Goal: Book appointment/travel/reservation

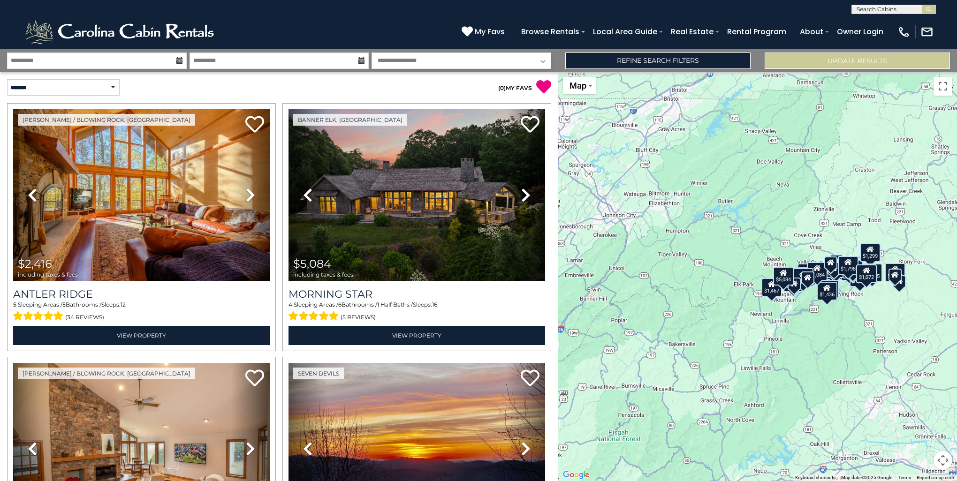
select select "*"
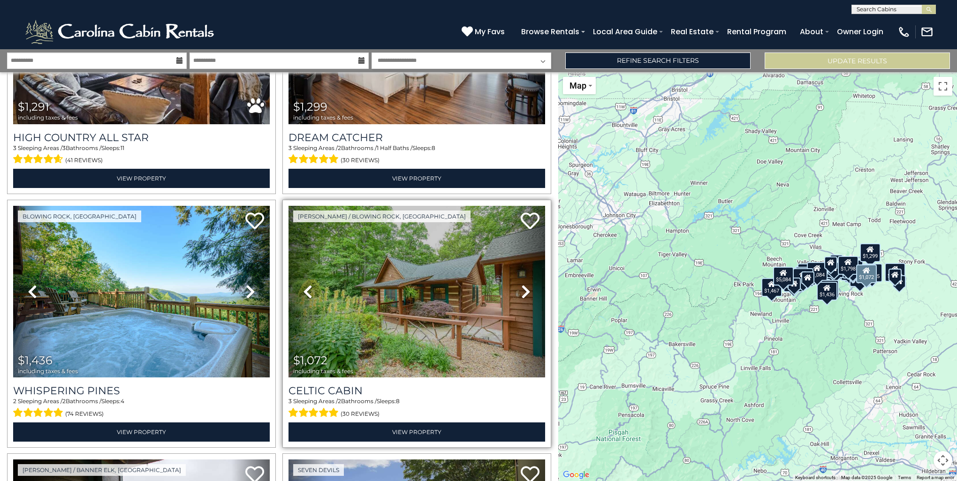
click at [438, 284] on img at bounding box center [416, 292] width 257 height 172
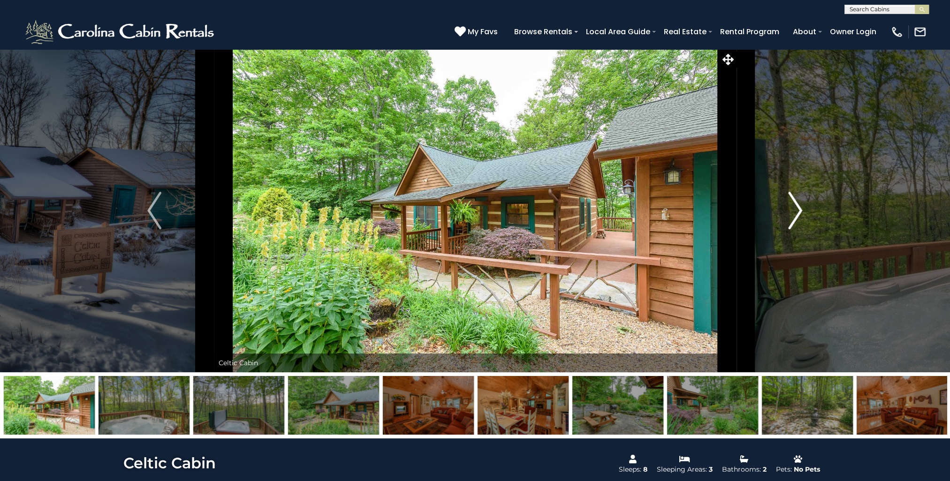
click at [796, 205] on img "Next" at bounding box center [795, 211] width 14 height 38
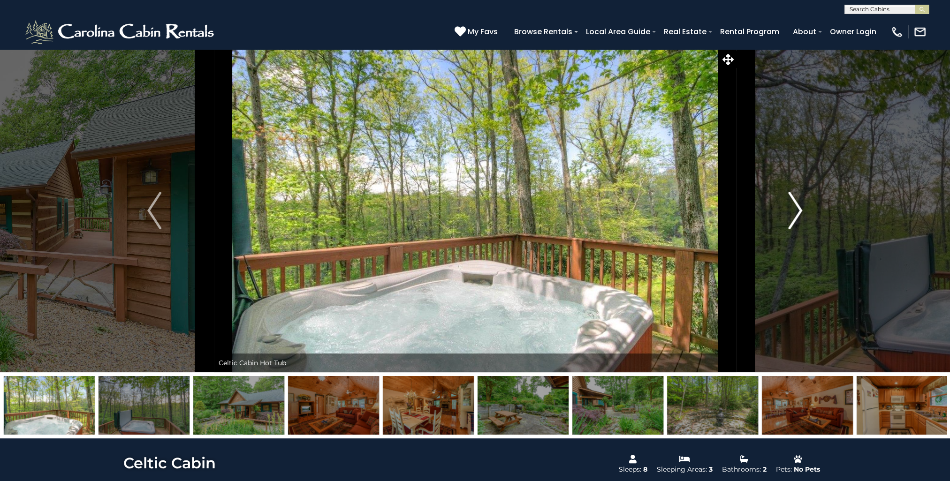
click at [796, 205] on img "Next" at bounding box center [795, 211] width 14 height 38
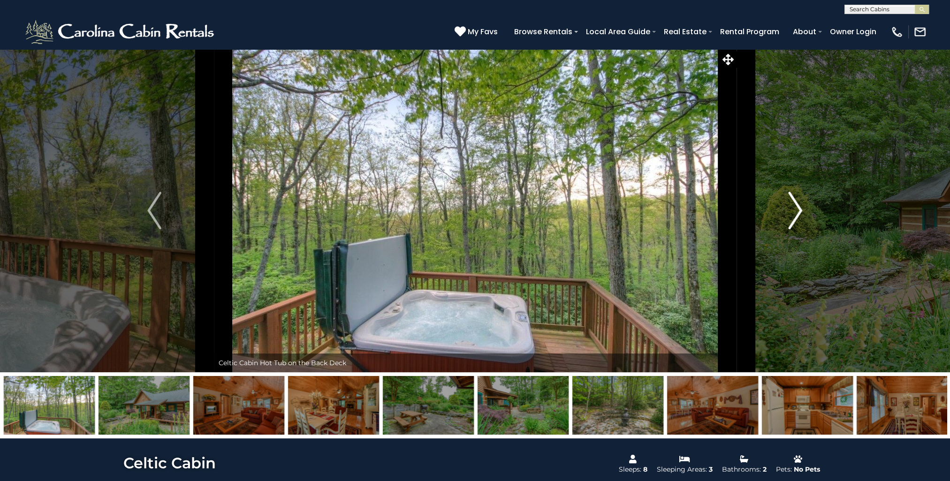
click at [796, 205] on img "Next" at bounding box center [795, 211] width 14 height 38
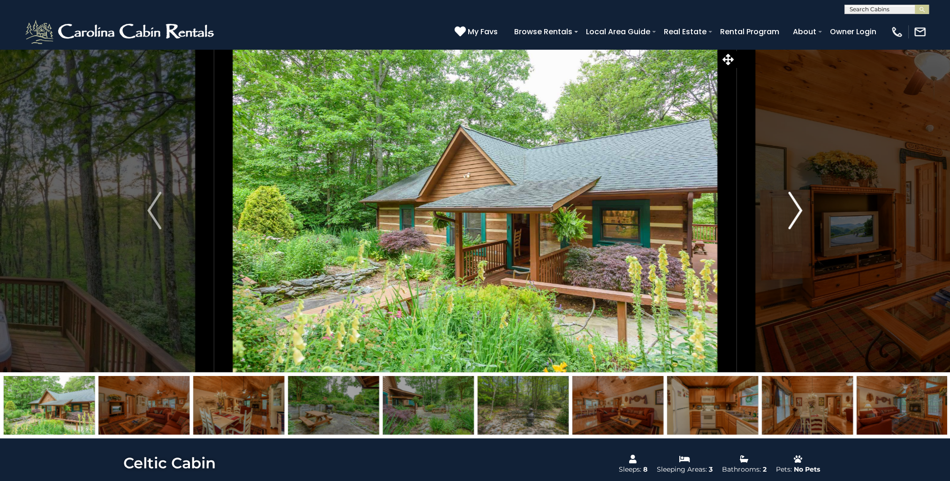
click at [796, 205] on img "Next" at bounding box center [795, 211] width 14 height 38
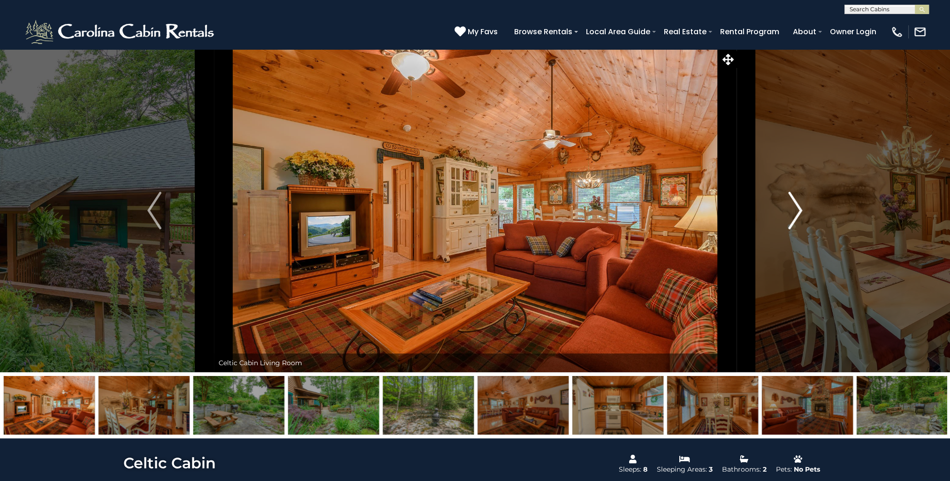
click at [796, 205] on img "Next" at bounding box center [795, 211] width 14 height 38
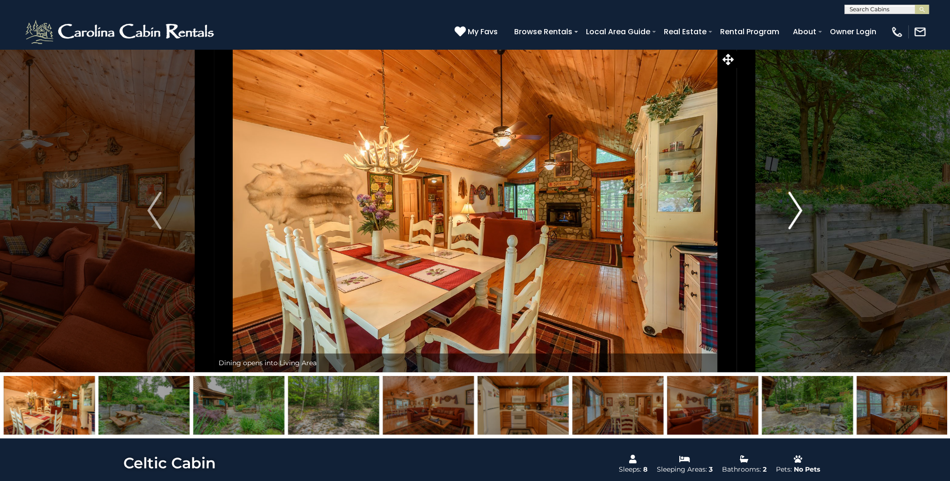
click at [796, 205] on img "Next" at bounding box center [795, 211] width 14 height 38
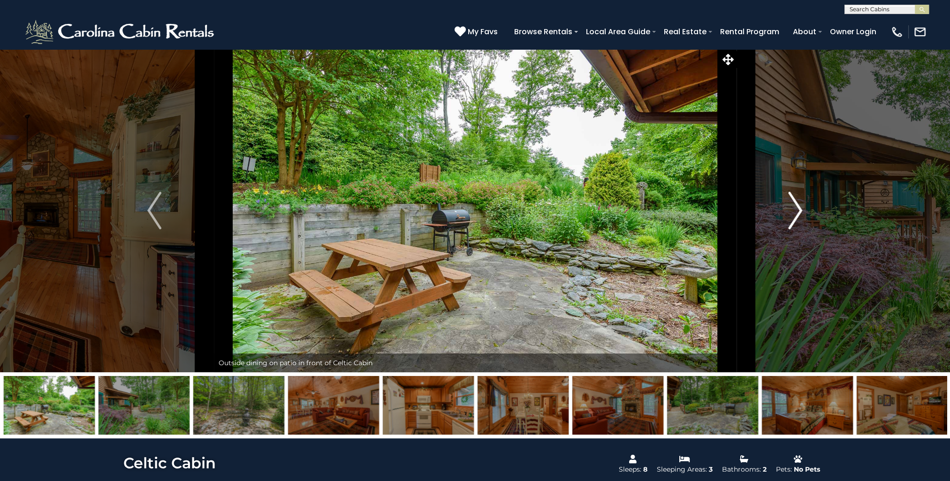
click at [796, 205] on img "Next" at bounding box center [795, 211] width 14 height 38
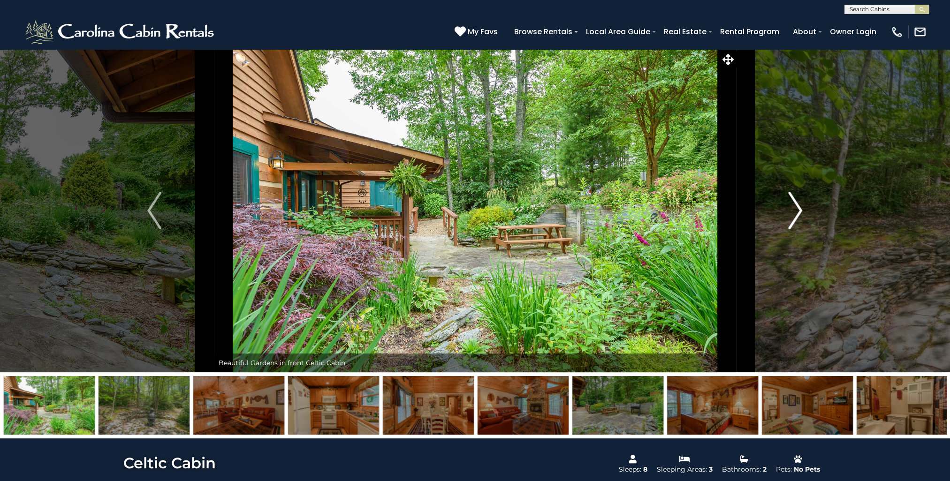
click at [796, 205] on img "Next" at bounding box center [795, 211] width 14 height 38
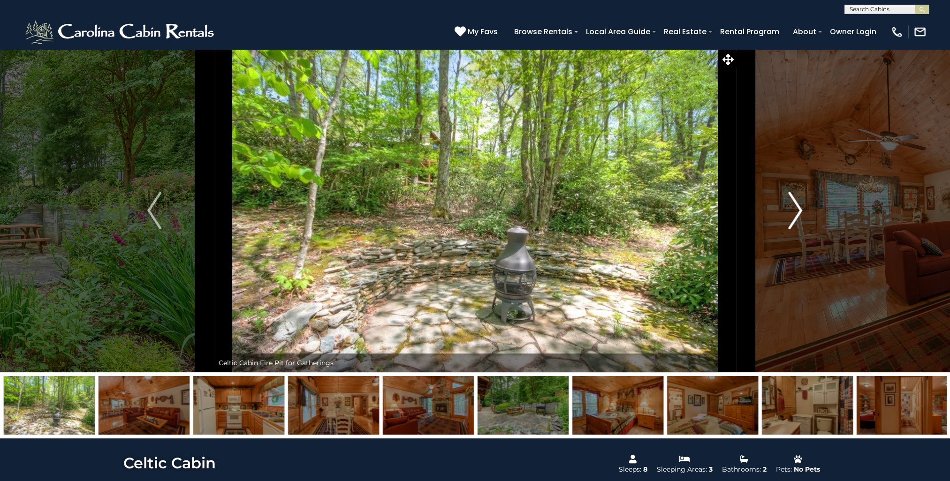
click at [796, 205] on img "Next" at bounding box center [795, 211] width 14 height 38
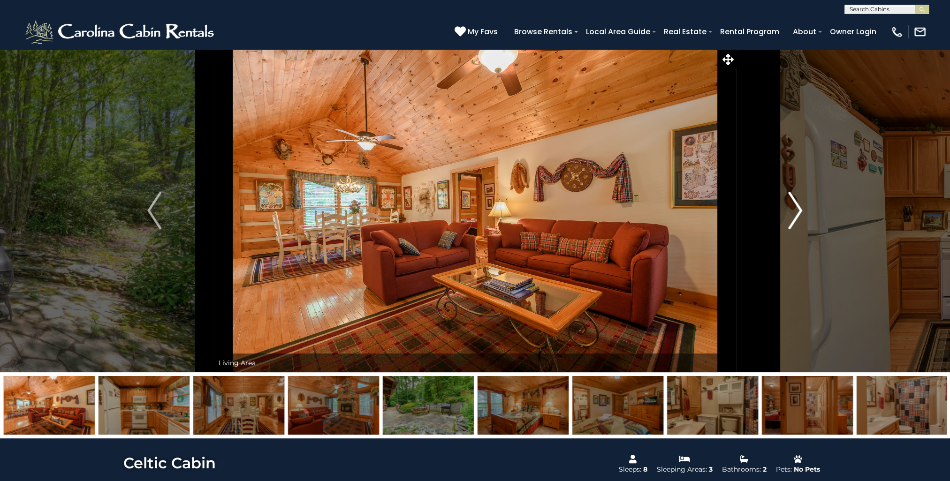
click at [796, 205] on img "Next" at bounding box center [795, 211] width 14 height 38
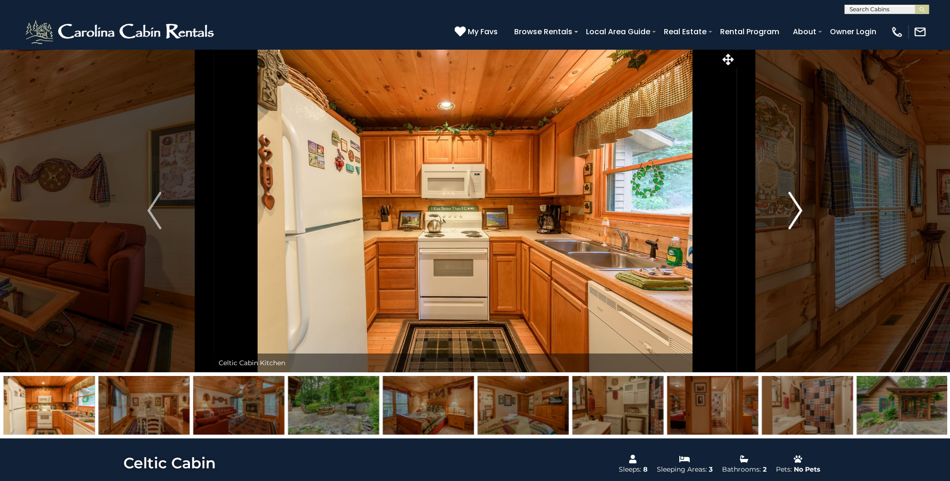
click at [797, 206] on img "Next" at bounding box center [795, 211] width 14 height 38
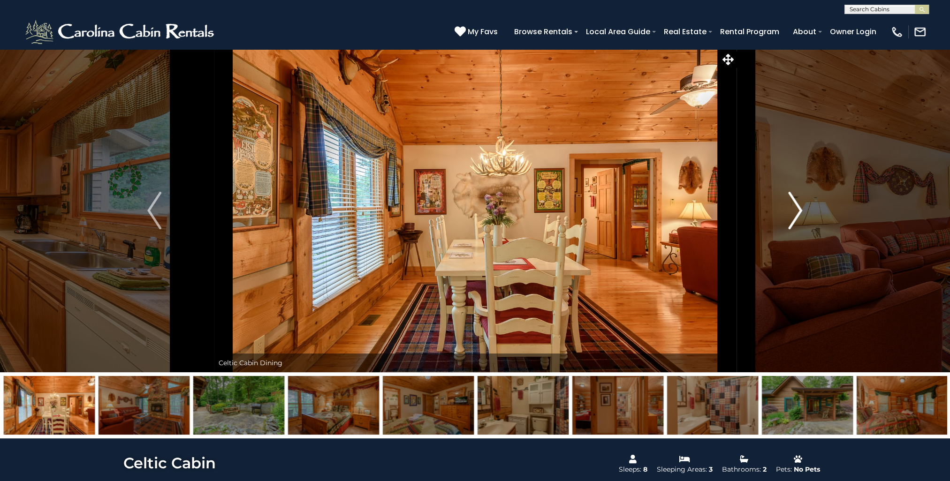
click at [797, 206] on img "Next" at bounding box center [795, 211] width 14 height 38
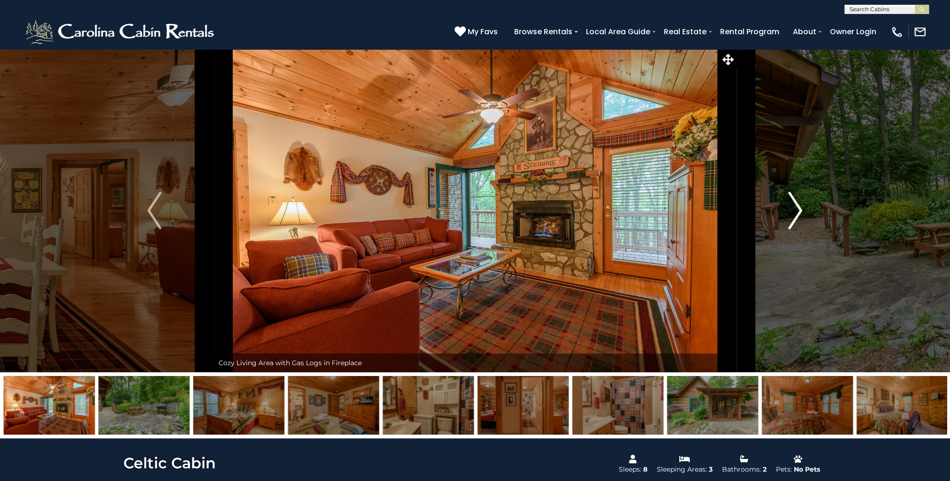
click at [797, 206] on img "Next" at bounding box center [795, 211] width 14 height 38
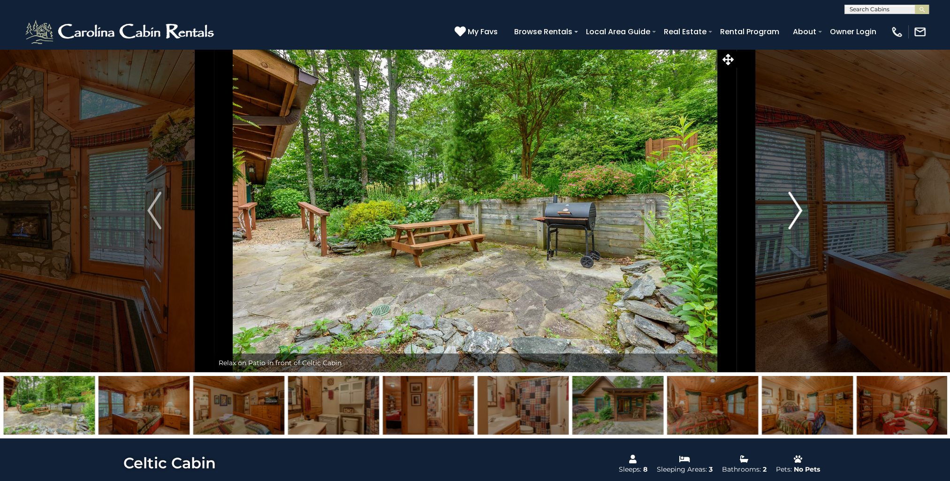
click at [797, 206] on img "Next" at bounding box center [795, 211] width 14 height 38
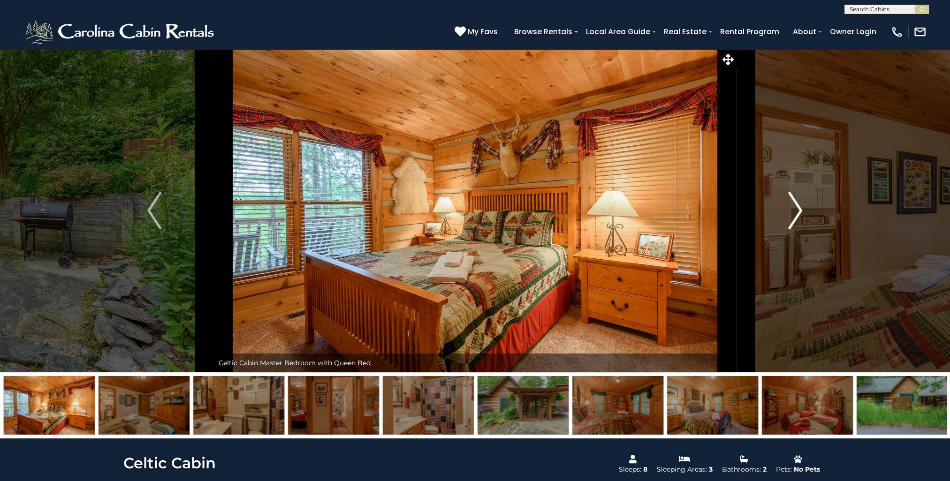
click at [797, 206] on img "Next" at bounding box center [795, 211] width 14 height 38
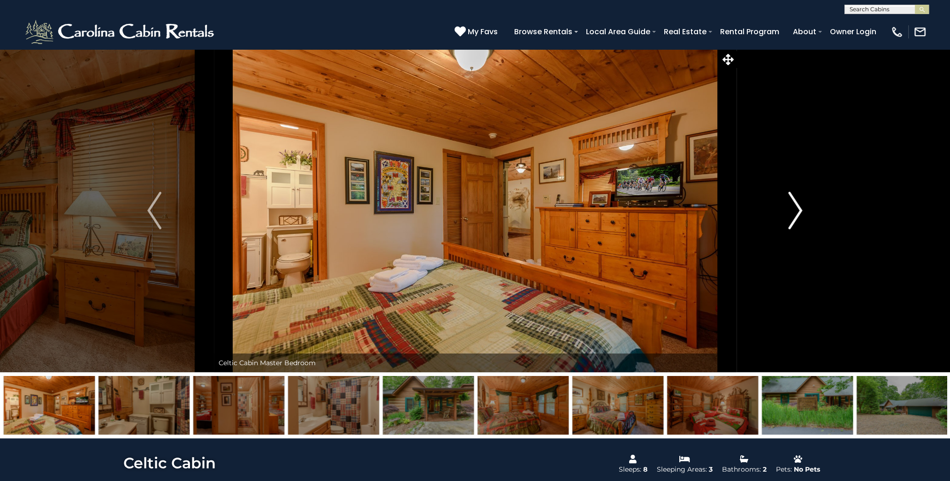
click at [797, 206] on img "Next" at bounding box center [795, 211] width 14 height 38
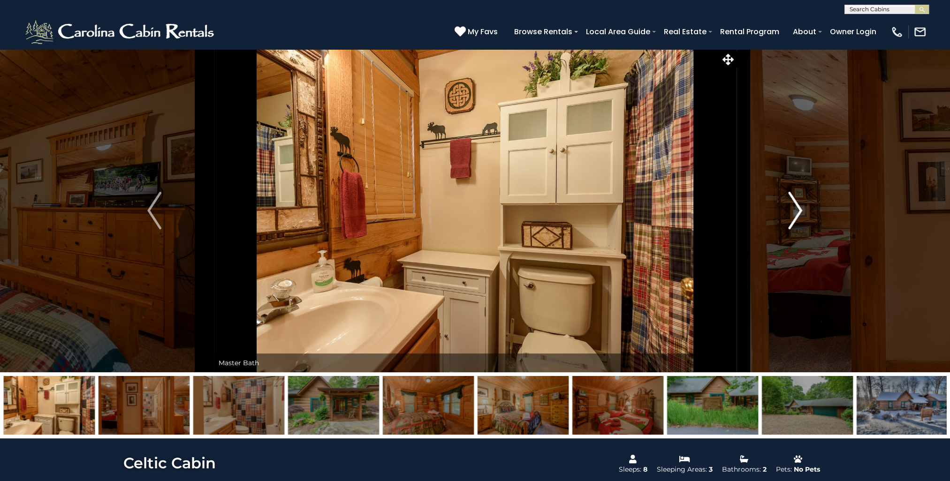
click at [797, 206] on img "Next" at bounding box center [795, 211] width 14 height 38
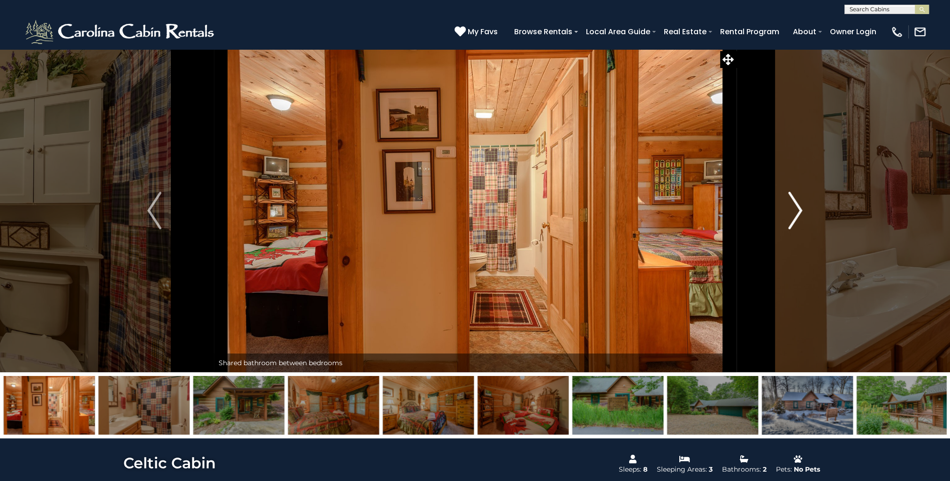
click at [797, 206] on img "Next" at bounding box center [795, 211] width 14 height 38
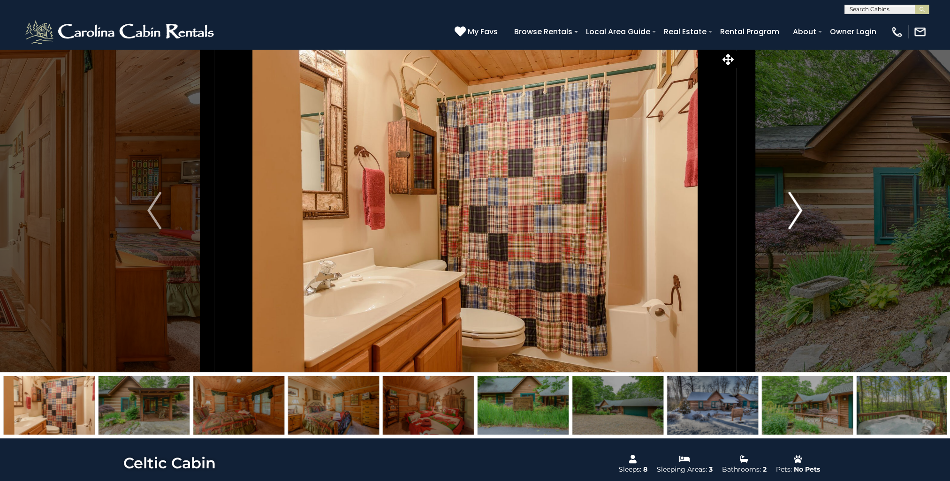
click at [797, 206] on img "Next" at bounding box center [795, 211] width 14 height 38
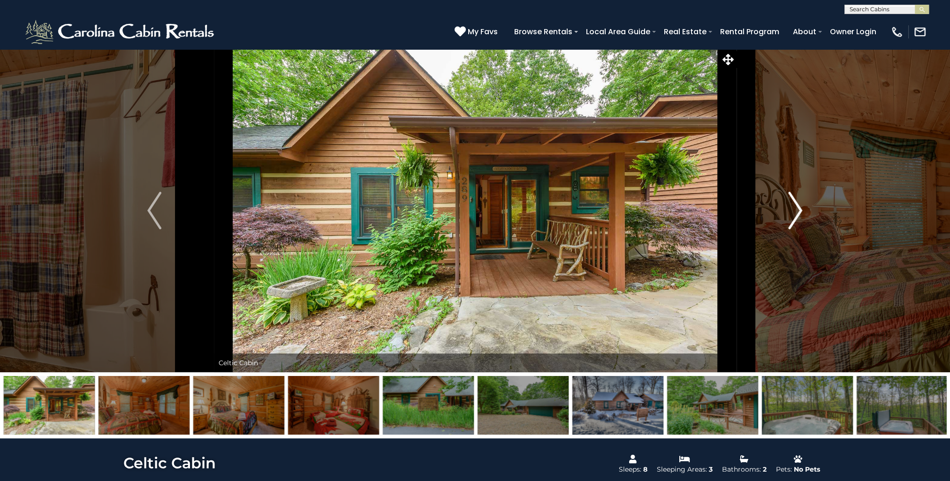
click at [797, 206] on img "Next" at bounding box center [795, 211] width 14 height 38
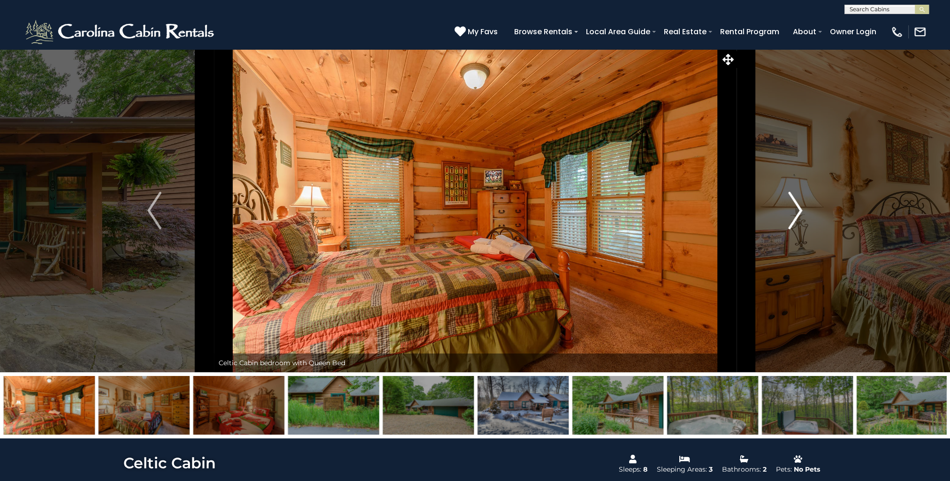
click at [797, 206] on img "Next" at bounding box center [795, 211] width 14 height 38
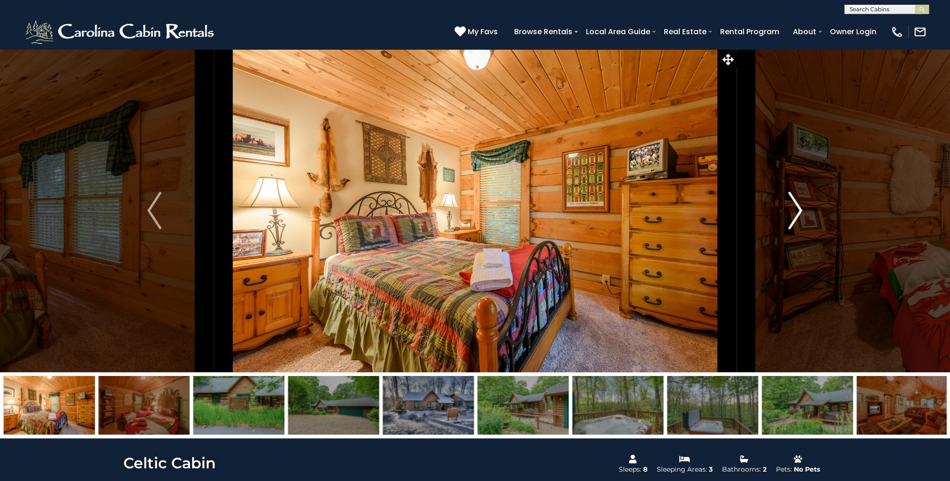
click at [797, 206] on img "Next" at bounding box center [795, 211] width 14 height 38
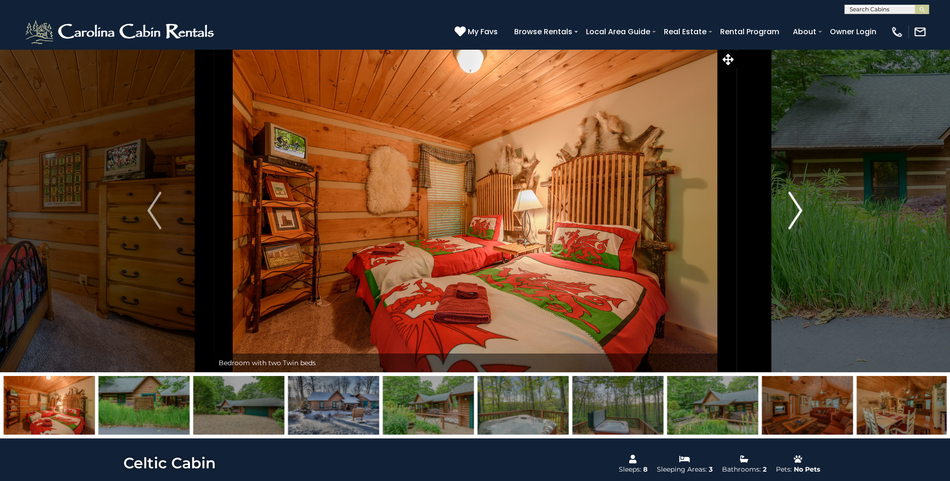
click at [799, 218] on img "Next" at bounding box center [795, 211] width 14 height 38
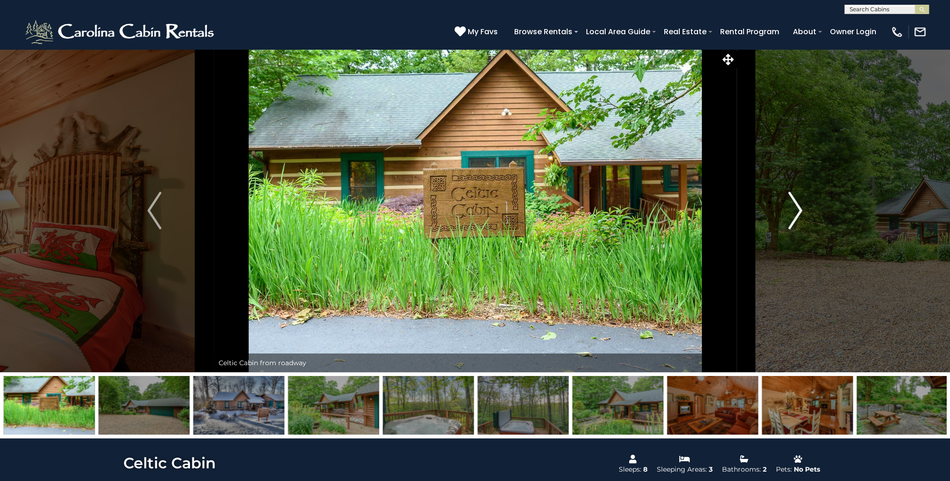
click at [800, 213] on img "Next" at bounding box center [795, 211] width 14 height 38
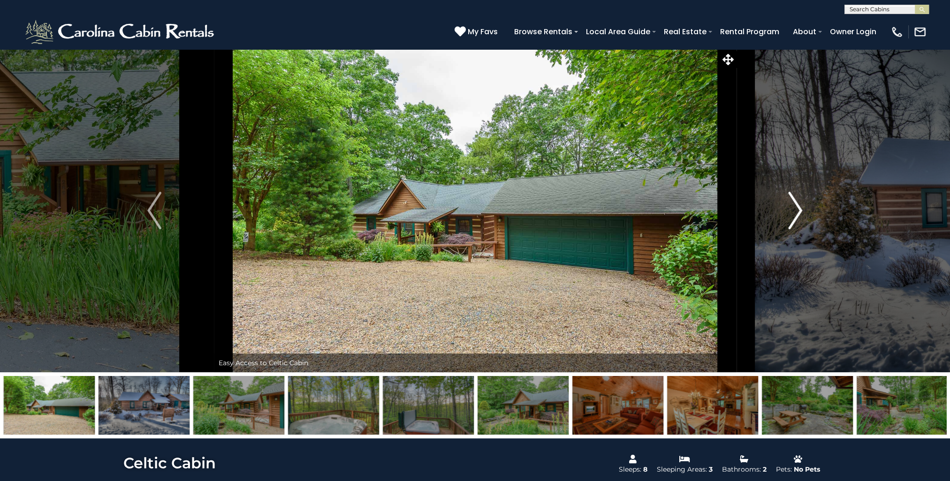
click at [800, 213] on img "Next" at bounding box center [795, 211] width 14 height 38
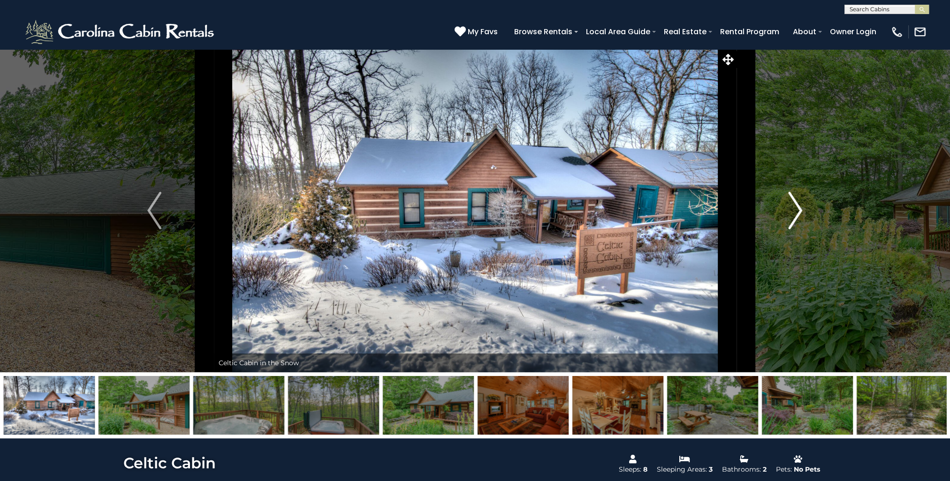
click at [801, 211] on img "Next" at bounding box center [795, 211] width 14 height 38
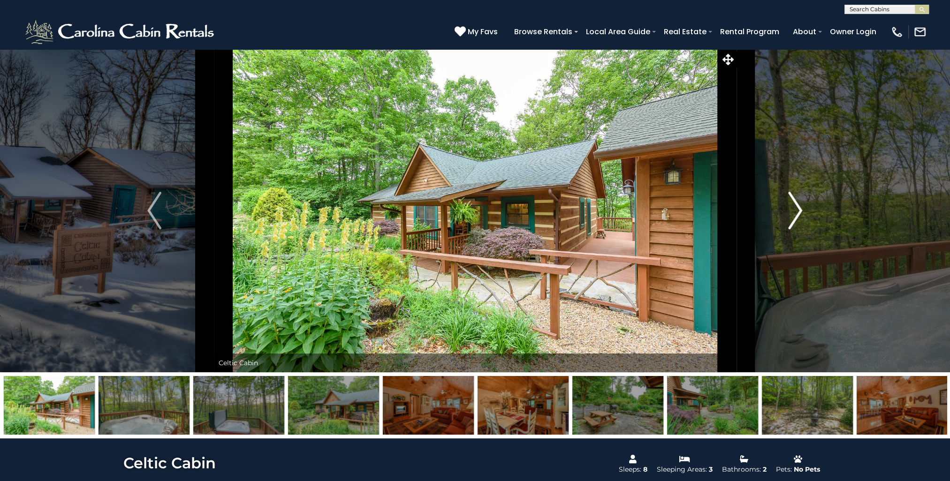
click at [797, 213] on img "Next" at bounding box center [795, 211] width 14 height 38
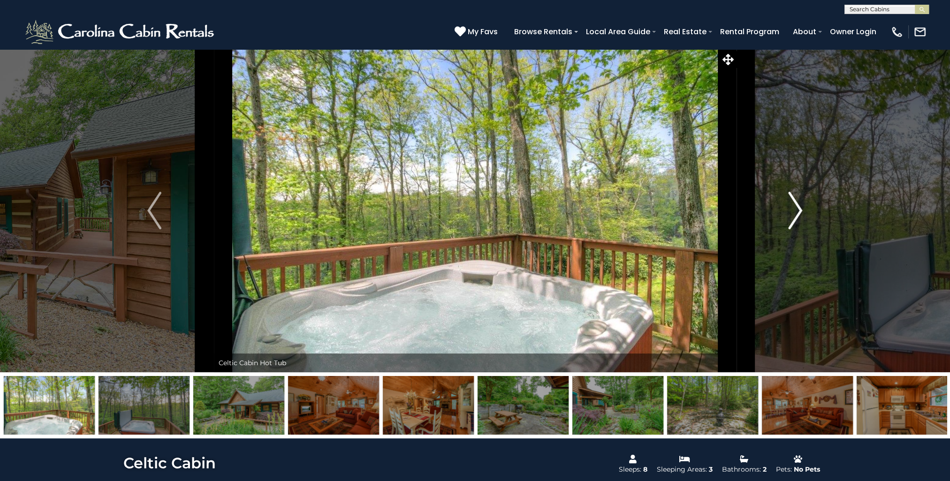
click at [796, 214] on img "Next" at bounding box center [795, 211] width 14 height 38
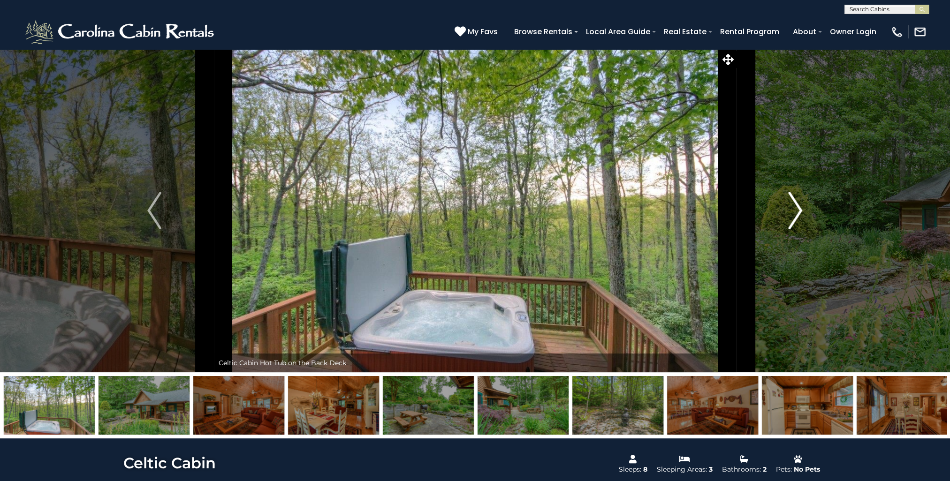
click at [796, 215] on img "Next" at bounding box center [795, 211] width 14 height 38
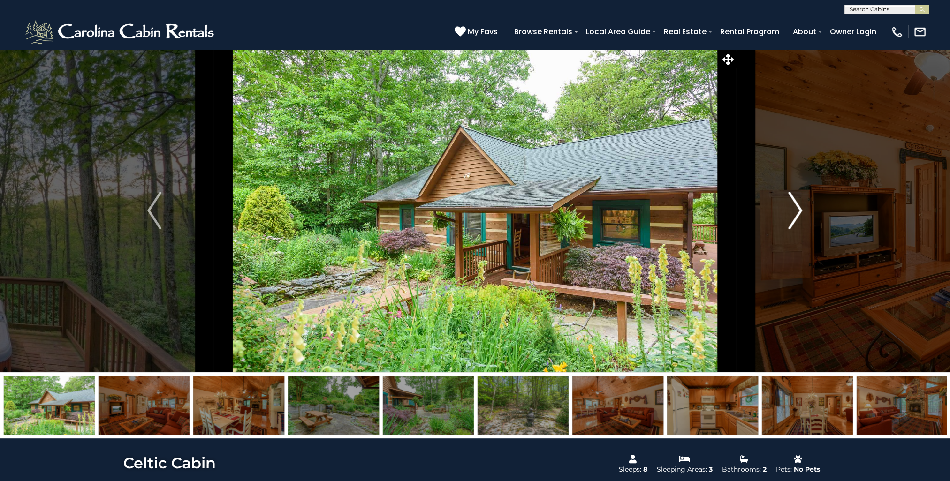
click at [800, 212] on img "Next" at bounding box center [795, 211] width 14 height 38
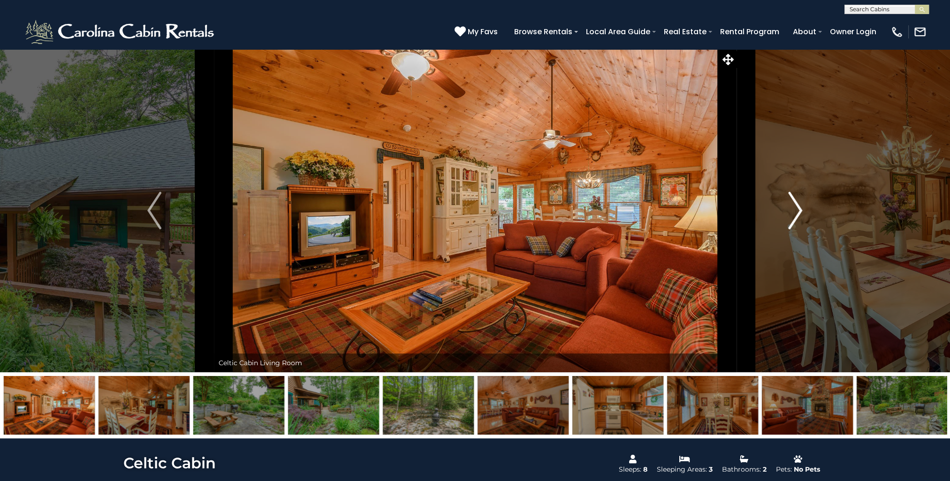
click at [800, 212] on img "Next" at bounding box center [795, 211] width 14 height 38
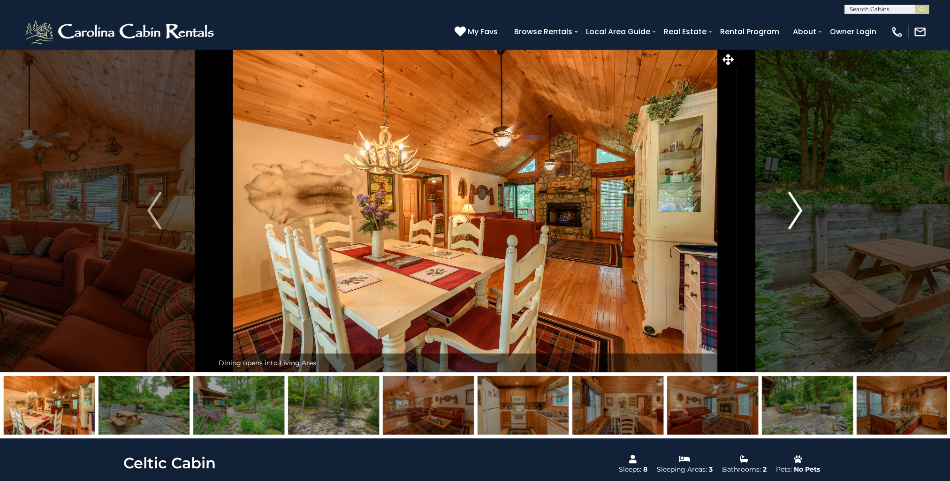
click at [800, 212] on img "Next" at bounding box center [795, 211] width 14 height 38
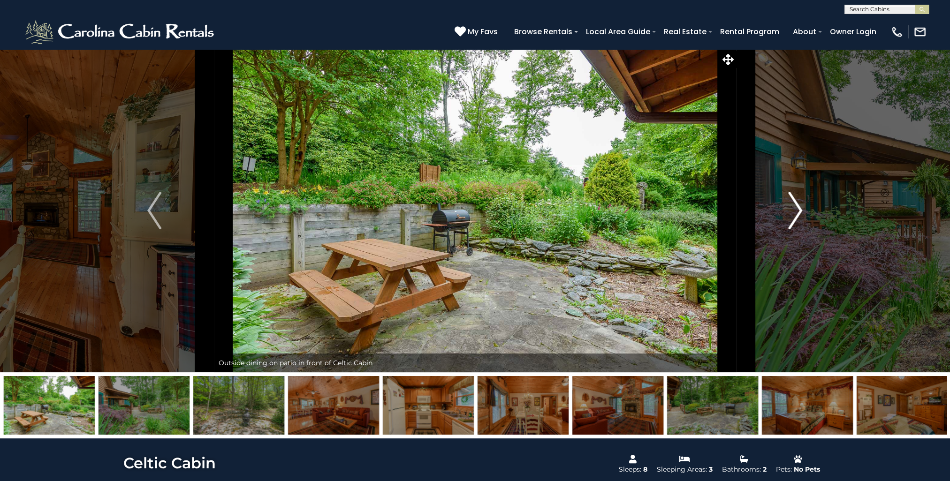
click at [800, 212] on img "Next" at bounding box center [795, 211] width 14 height 38
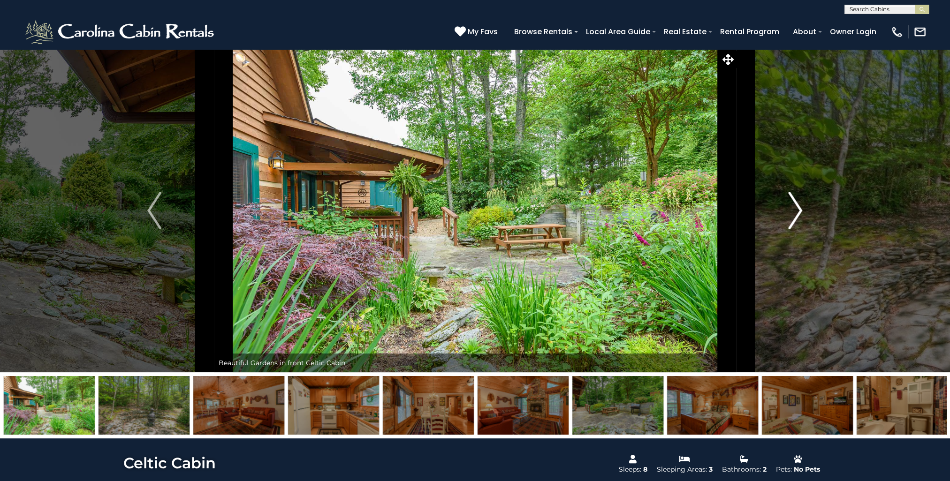
click at [800, 212] on img "Next" at bounding box center [795, 211] width 14 height 38
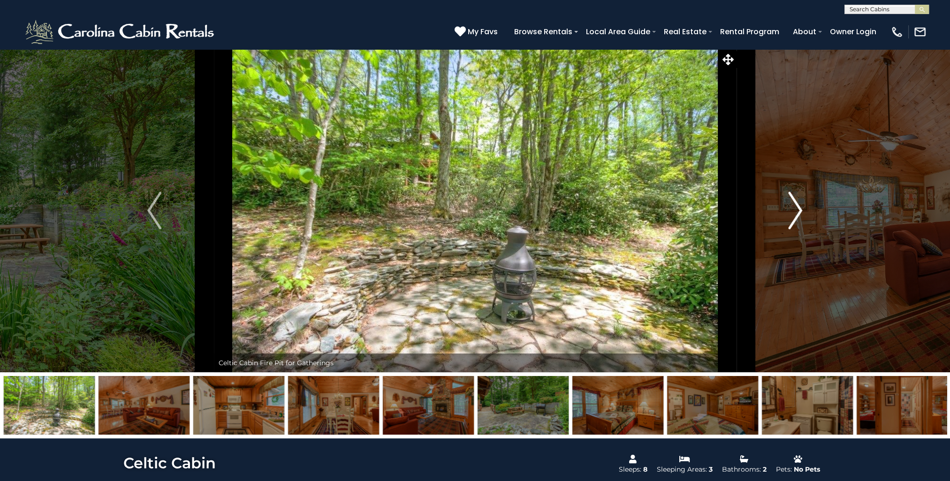
click at [800, 212] on img "Next" at bounding box center [795, 211] width 14 height 38
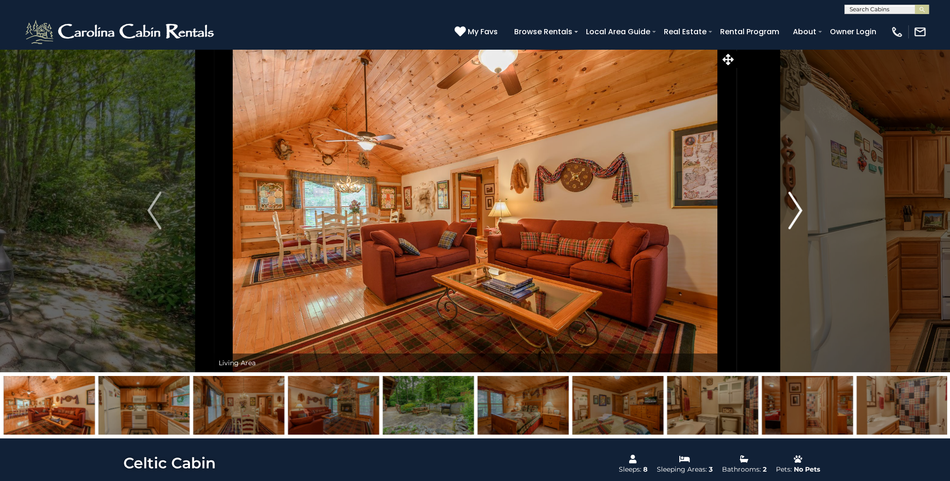
click at [800, 212] on img "Next" at bounding box center [795, 211] width 14 height 38
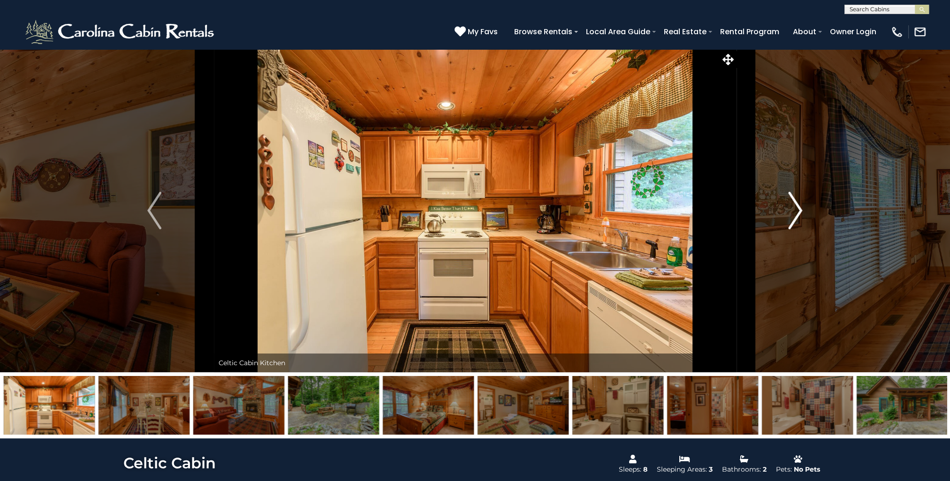
click at [800, 212] on img "Next" at bounding box center [795, 211] width 14 height 38
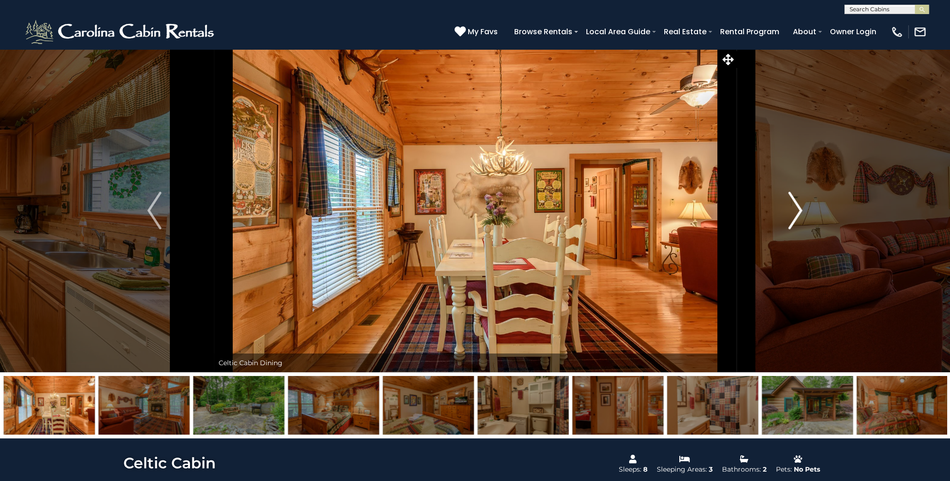
click at [800, 212] on img "Next" at bounding box center [795, 211] width 14 height 38
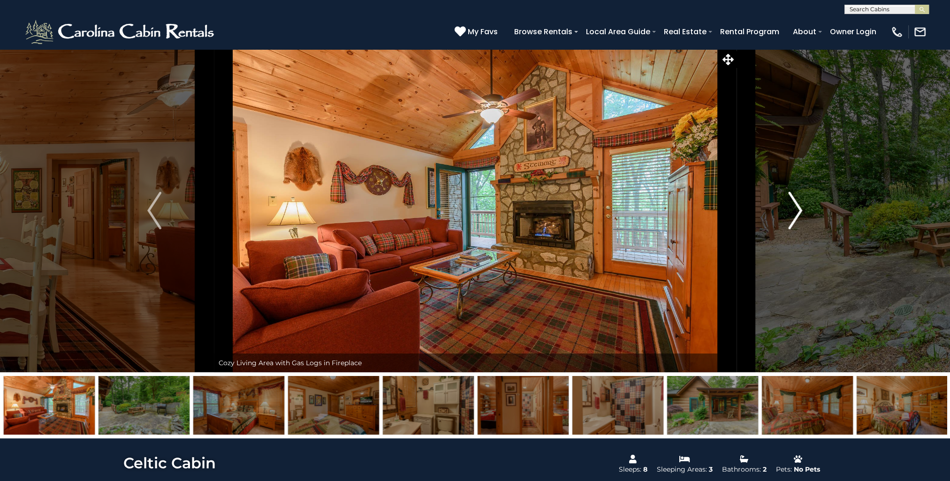
click at [798, 214] on img "Next" at bounding box center [795, 211] width 14 height 38
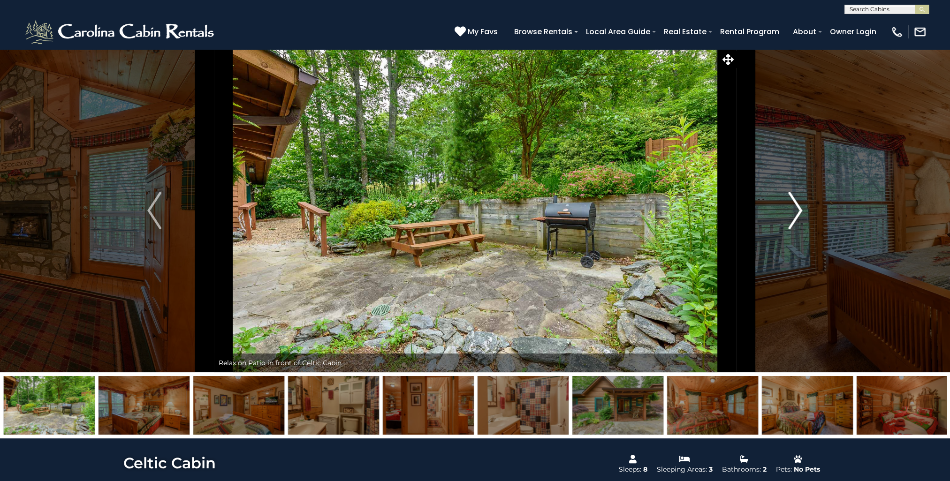
click at [798, 214] on img "Next" at bounding box center [795, 211] width 14 height 38
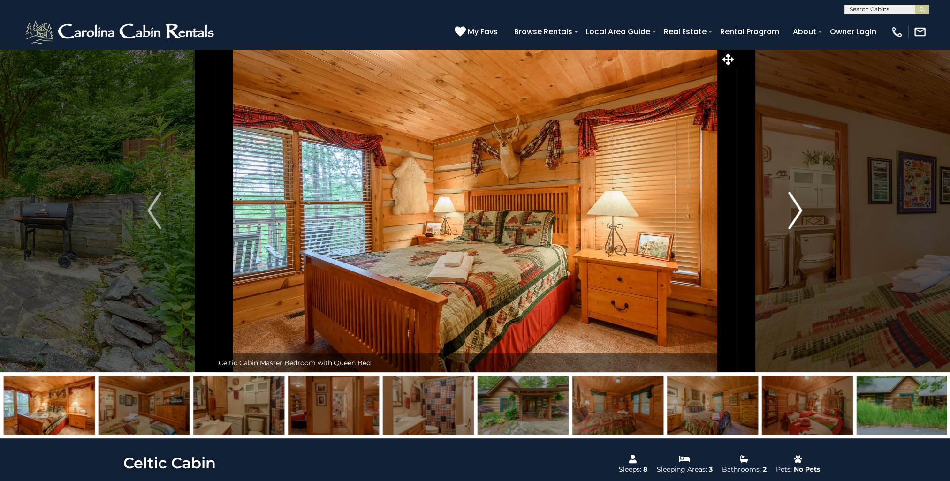
click at [798, 215] on img "Next" at bounding box center [795, 211] width 14 height 38
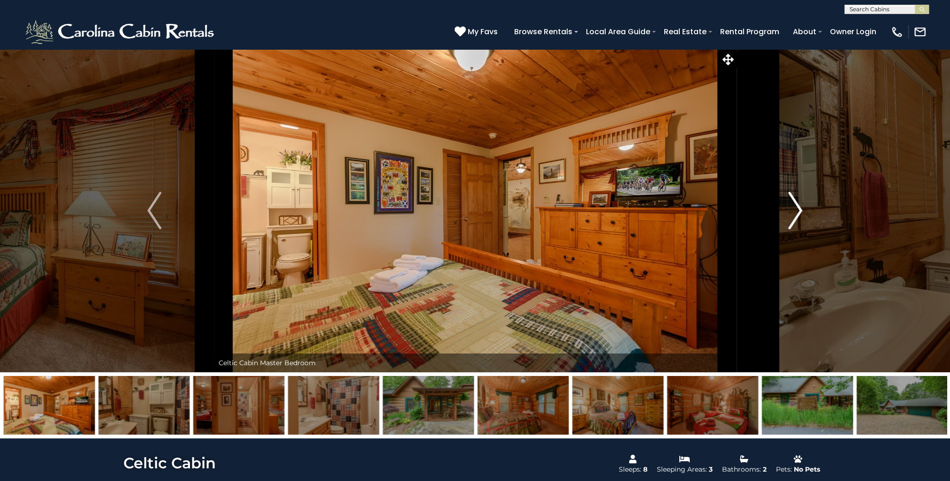
click at [798, 215] on img "Next" at bounding box center [795, 211] width 14 height 38
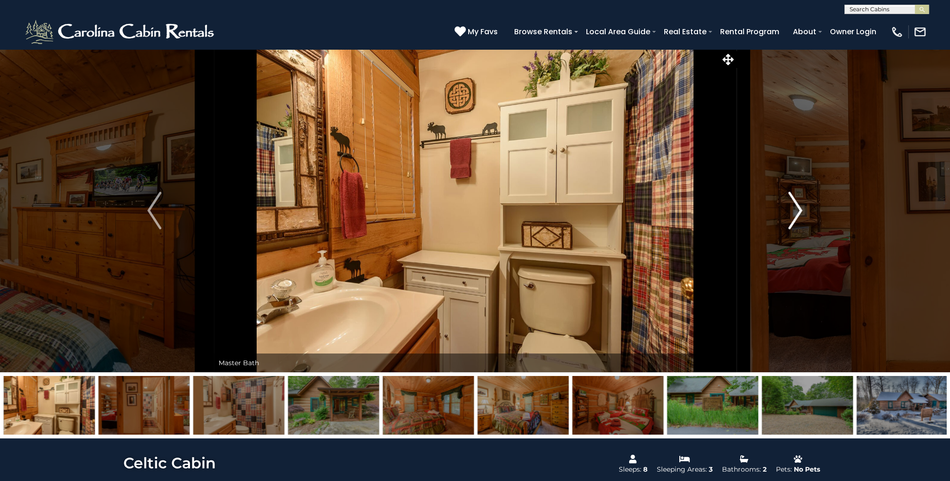
click at [798, 215] on img "Next" at bounding box center [795, 211] width 14 height 38
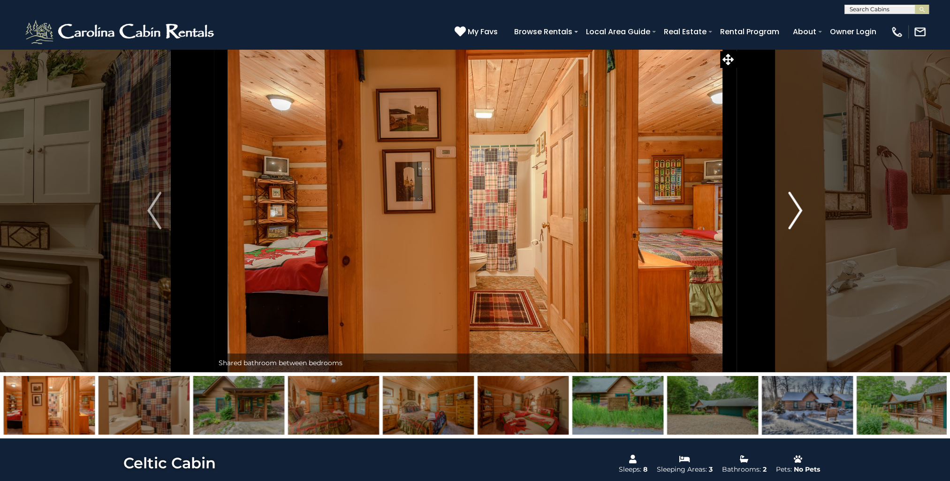
click at [798, 215] on img "Next" at bounding box center [795, 211] width 14 height 38
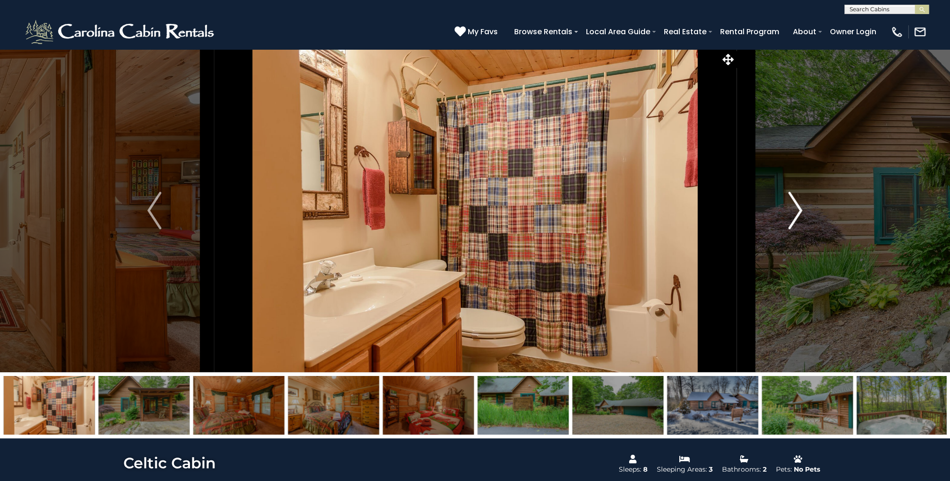
click at [798, 215] on img "Next" at bounding box center [795, 211] width 14 height 38
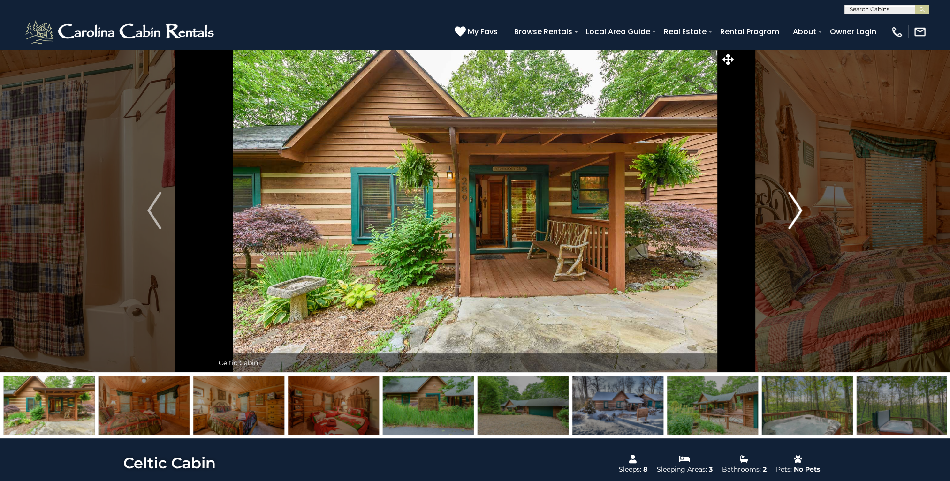
click at [798, 215] on img "Next" at bounding box center [795, 211] width 14 height 38
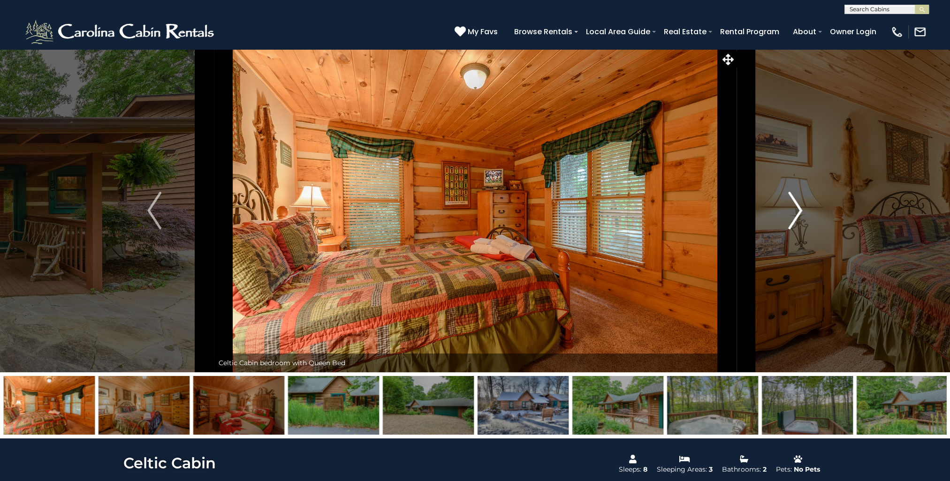
click at [798, 215] on img "Next" at bounding box center [795, 211] width 14 height 38
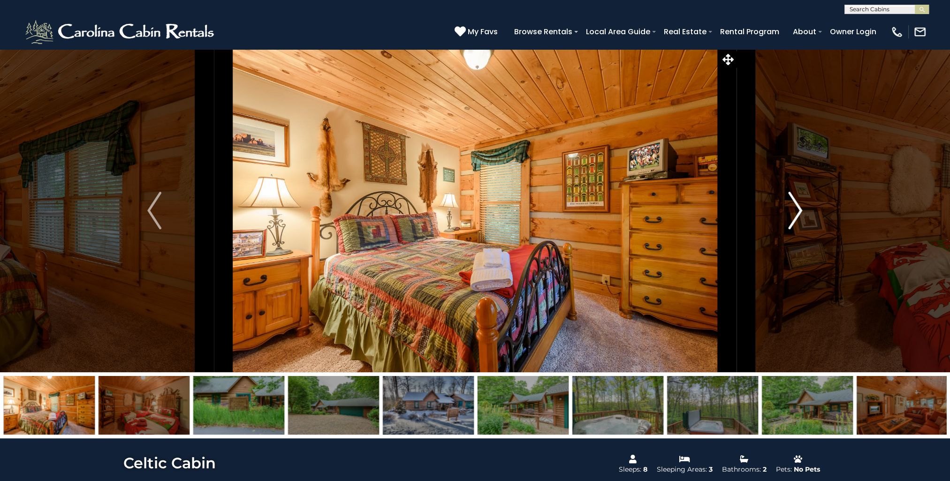
click at [798, 215] on img "Next" at bounding box center [795, 211] width 14 height 38
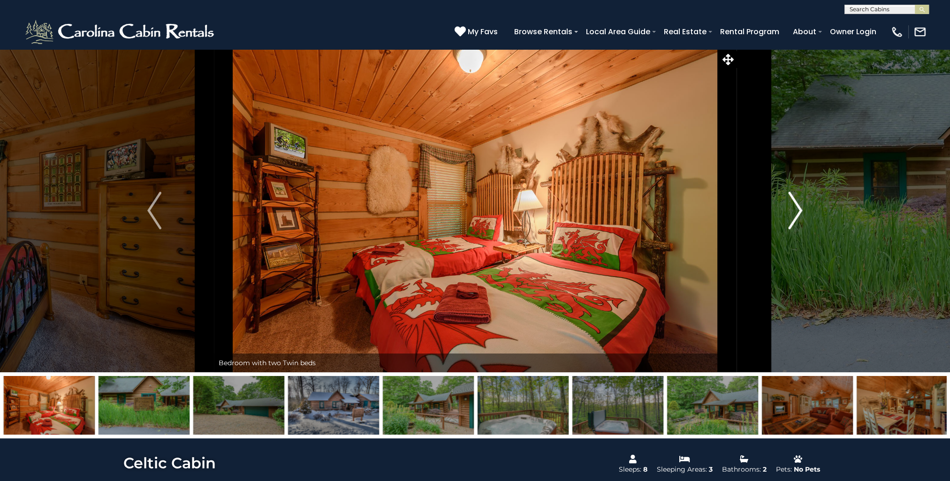
click at [798, 215] on img "Next" at bounding box center [795, 211] width 14 height 38
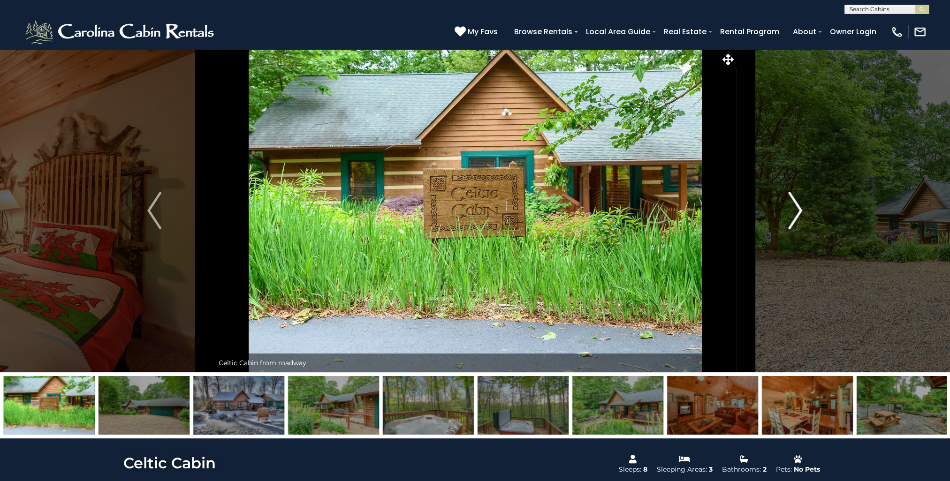
click at [798, 215] on img "Next" at bounding box center [795, 211] width 14 height 38
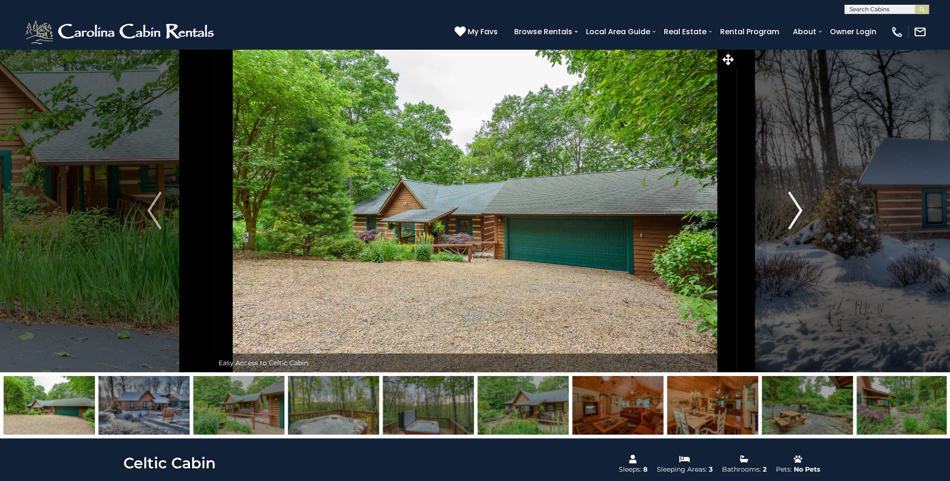
click at [798, 215] on img "Next" at bounding box center [795, 211] width 14 height 38
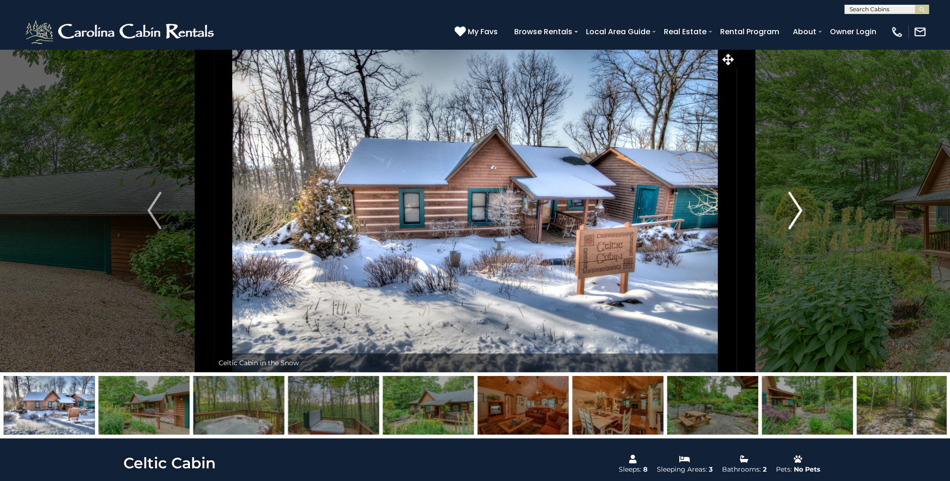
click at [798, 215] on img "Next" at bounding box center [795, 211] width 14 height 38
